Goal: Check status: Check status

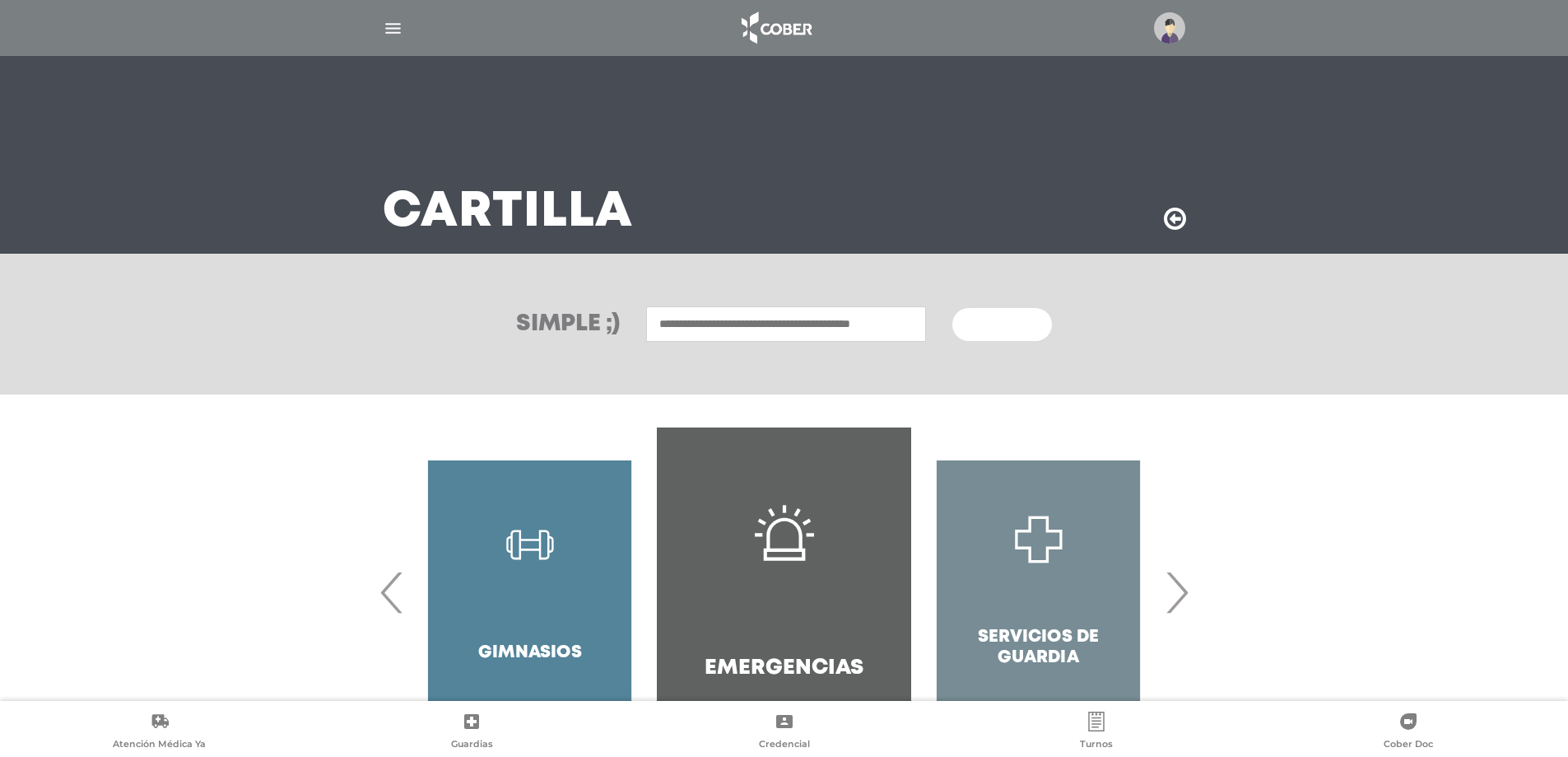
click at [390, 34] on img "button" at bounding box center [393, 28] width 20 height 20
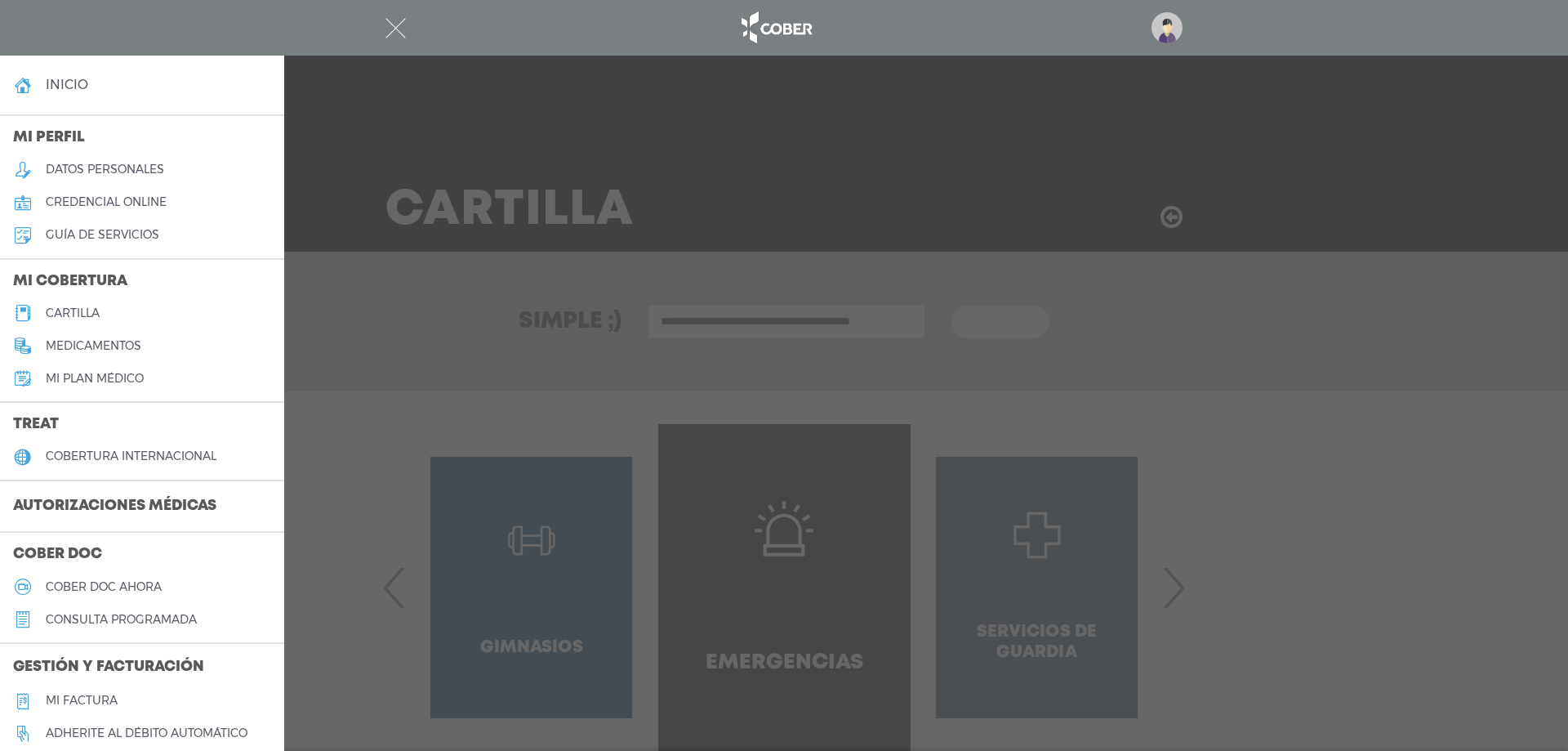
click at [94, 498] on h3 "Autorizaciones médicas" at bounding box center [115, 506] width 230 height 31
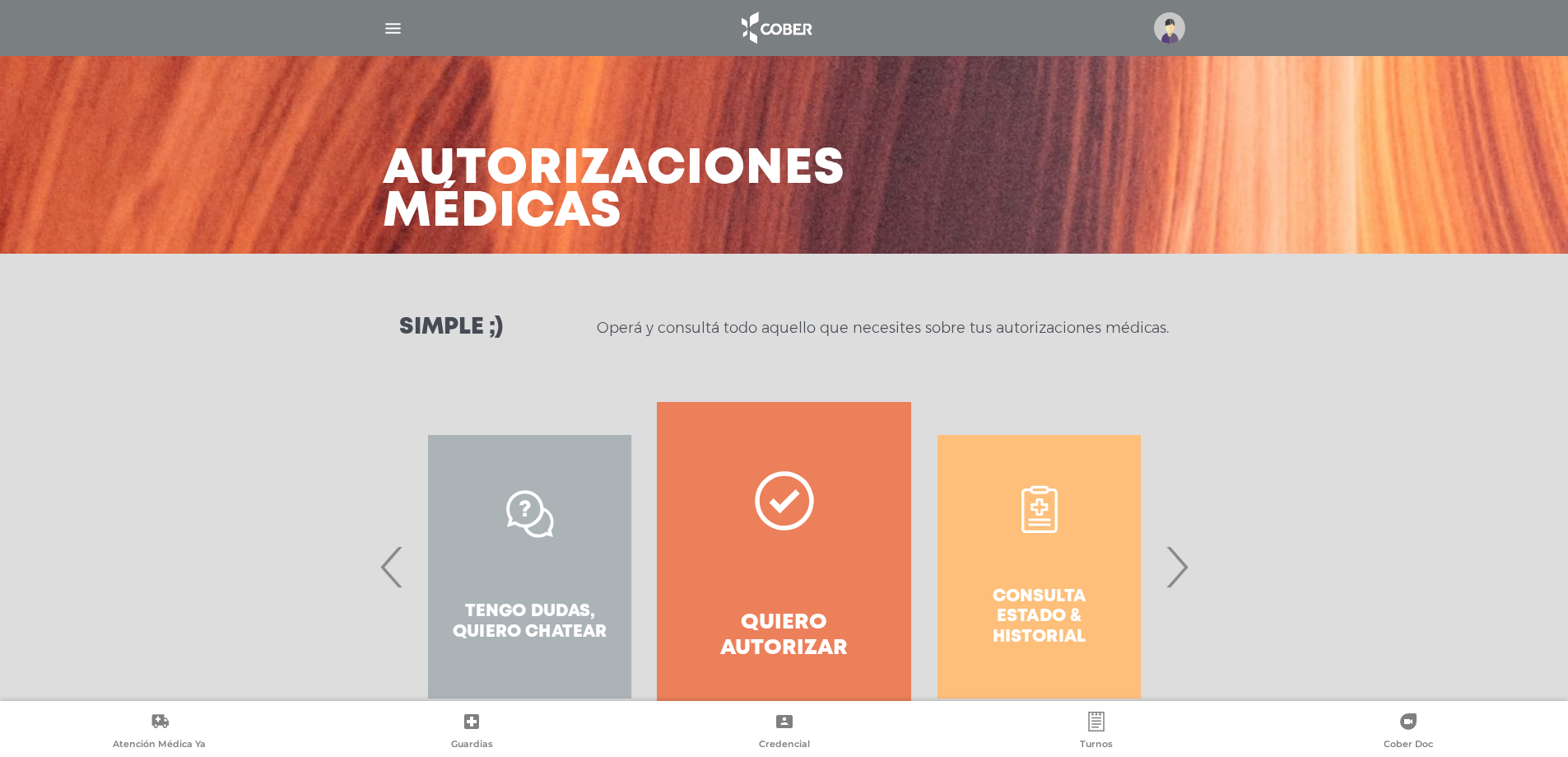
click at [1199, 601] on div "Consulta estado & historial Prácticas de autorización automática Tengo dudas, q…" at bounding box center [784, 566] width 843 height 329
drag, startPoint x: 1095, startPoint y: 593, endPoint x: 1112, endPoint y: 589, distance: 17.5
click at [1105, 599] on div "Consulta estado & historial Prácticas de autorización automática Tengo dudas, q…" at bounding box center [1166, 566] width 2546 height 329
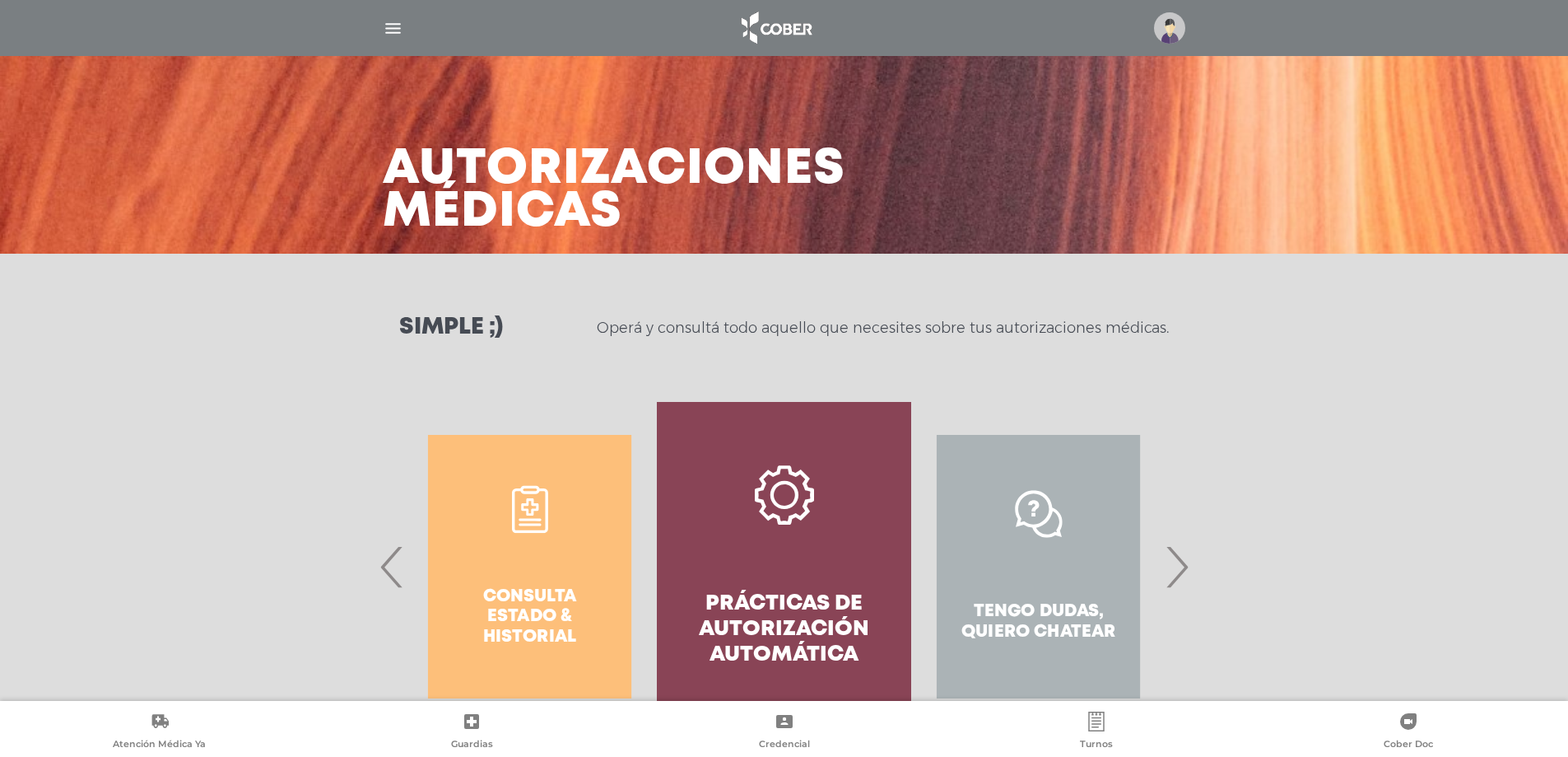
click at [1165, 566] on div "Tengo dudas, quiero chatear" at bounding box center [1038, 566] width 254 height 329
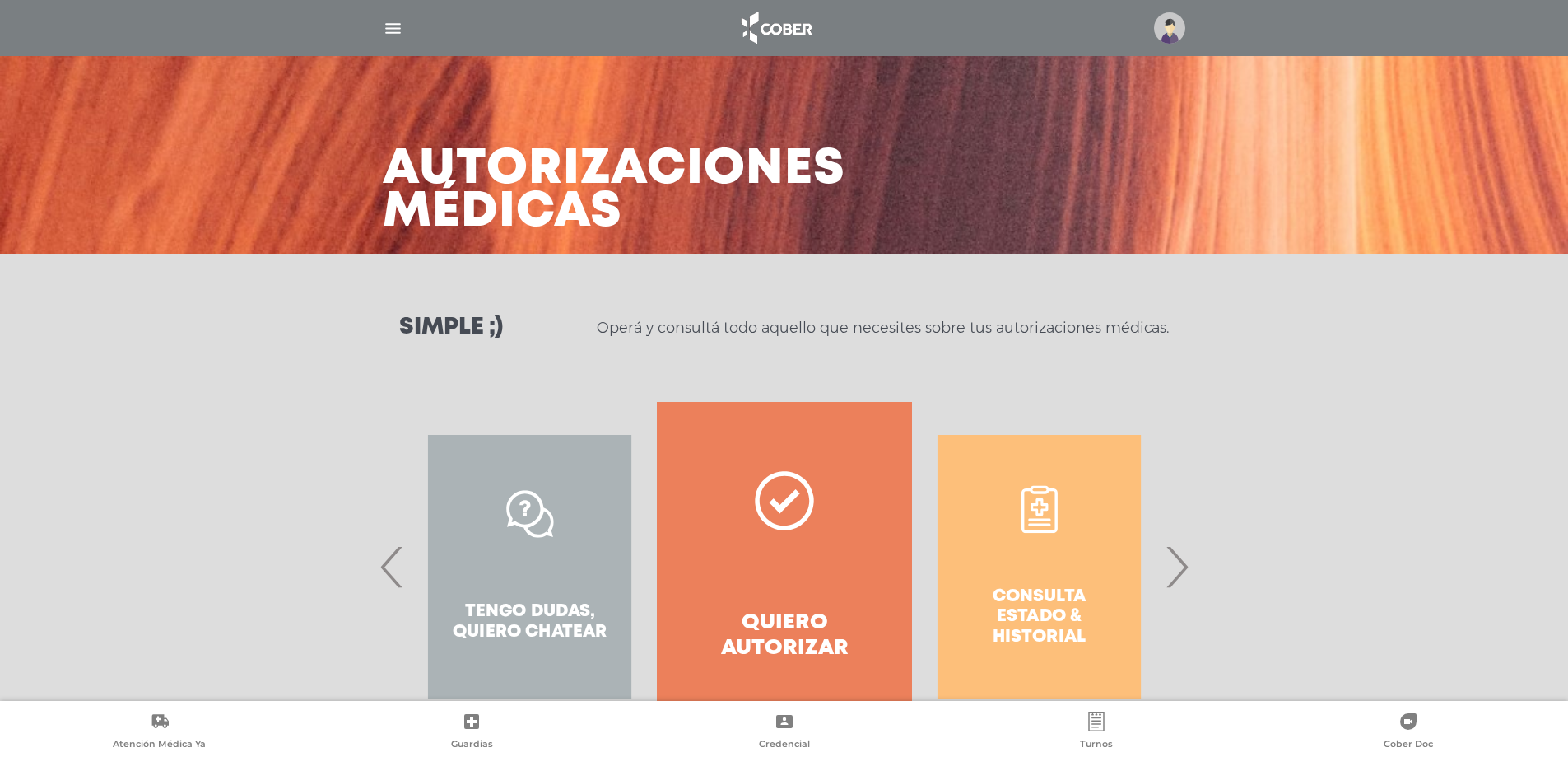
click at [1030, 584] on div "Consulta estado & historial" at bounding box center [1039, 566] width 254 height 329
click at [1177, 568] on span "›" at bounding box center [1177, 566] width 32 height 89
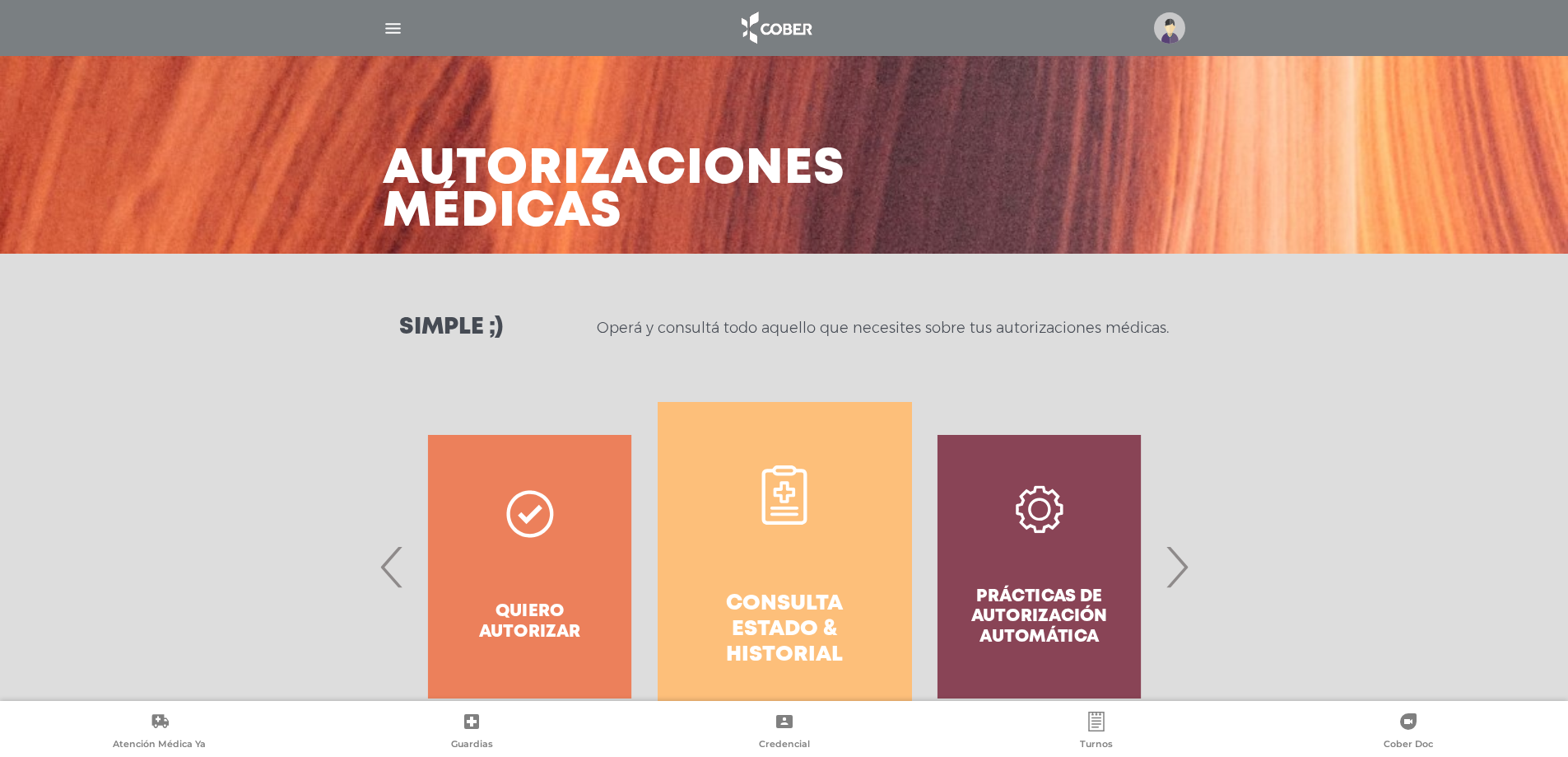
click at [746, 607] on h4 "Consulta estado & historial" at bounding box center [784, 630] width 195 height 78
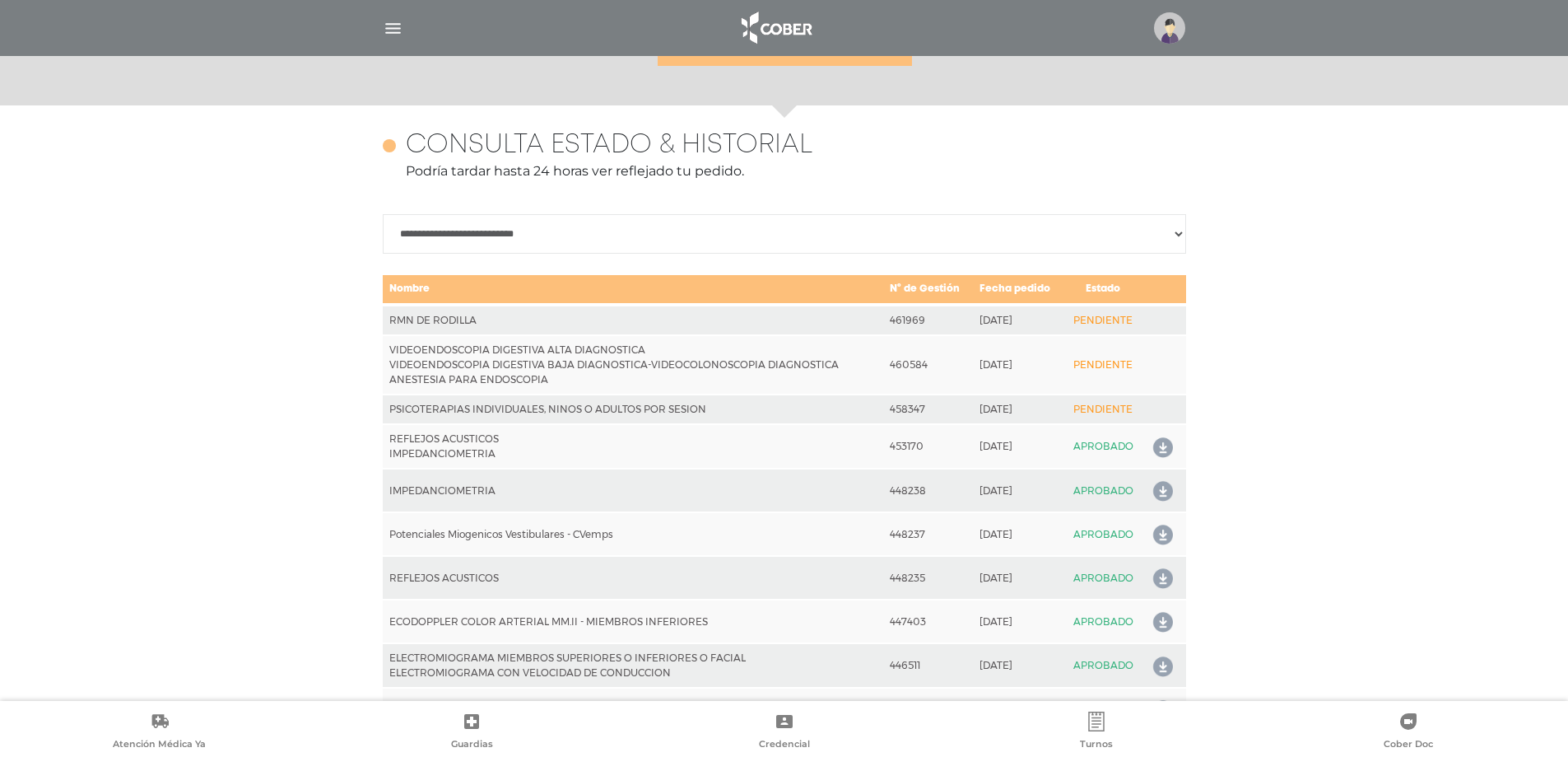
scroll to position [732, 0]
